Goal: Entertainment & Leisure: Consume media (video, audio)

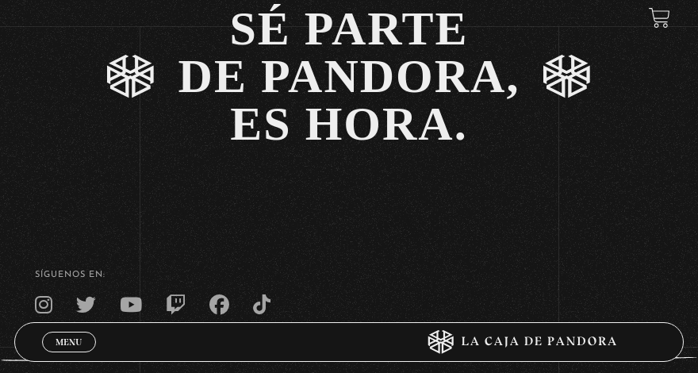
scroll to position [2339, 0]
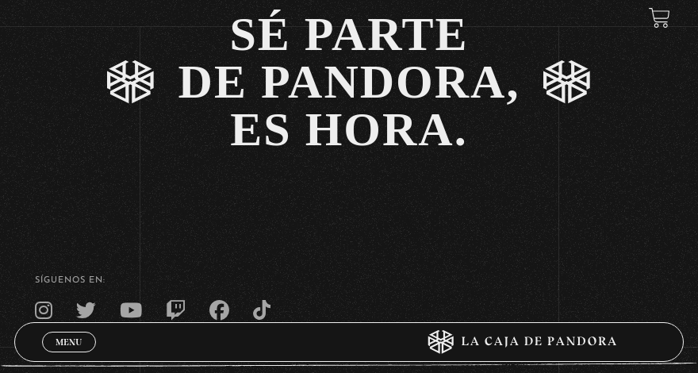
click at [64, 343] on span "Menu" at bounding box center [69, 342] width 26 height 10
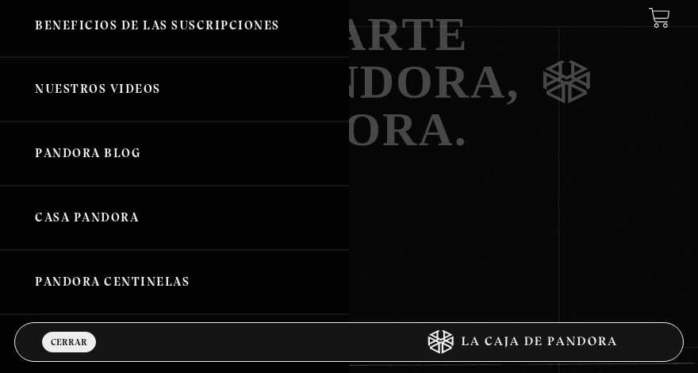
scroll to position [175, 0]
click at [116, 79] on link "Nuestros Videos" at bounding box center [174, 88] width 349 height 64
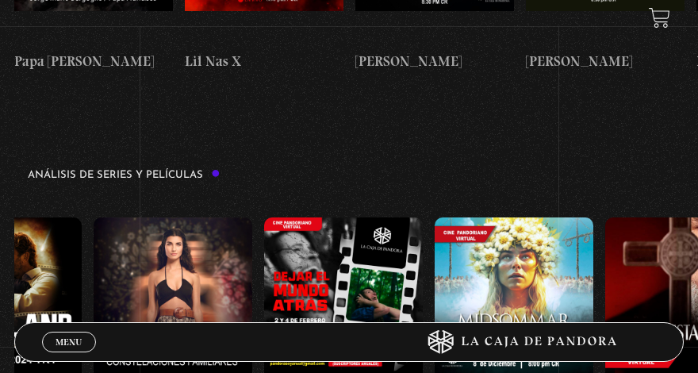
scroll to position [0, 427]
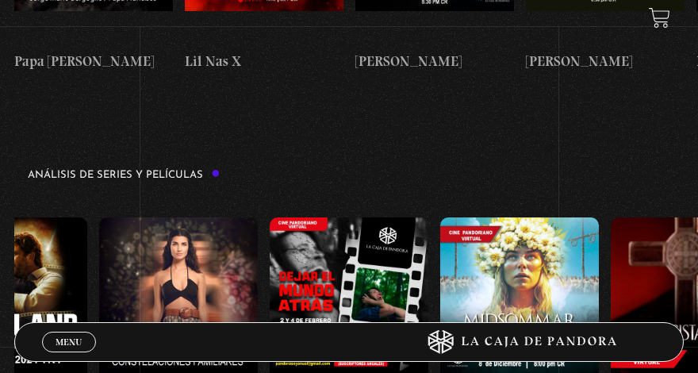
click at [191, 217] on figure at bounding box center [178, 312] width 159 height 190
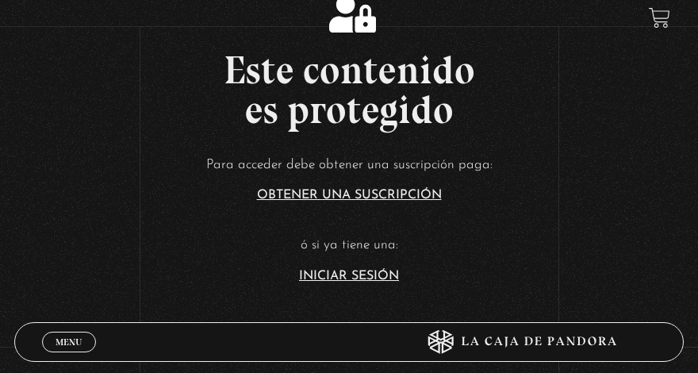
scroll to position [25, 0]
